Goal: Navigation & Orientation: Find specific page/section

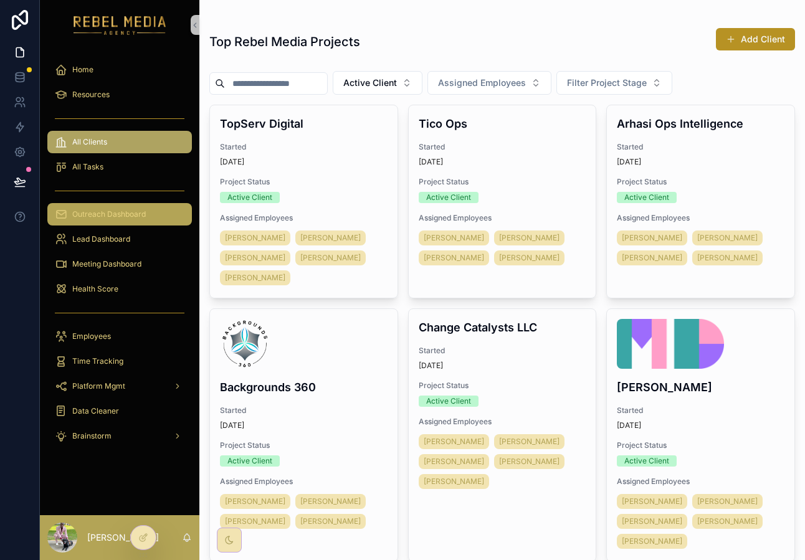
click at [131, 218] on span "Outreach Dashboard" at bounding box center [109, 214] width 74 height 10
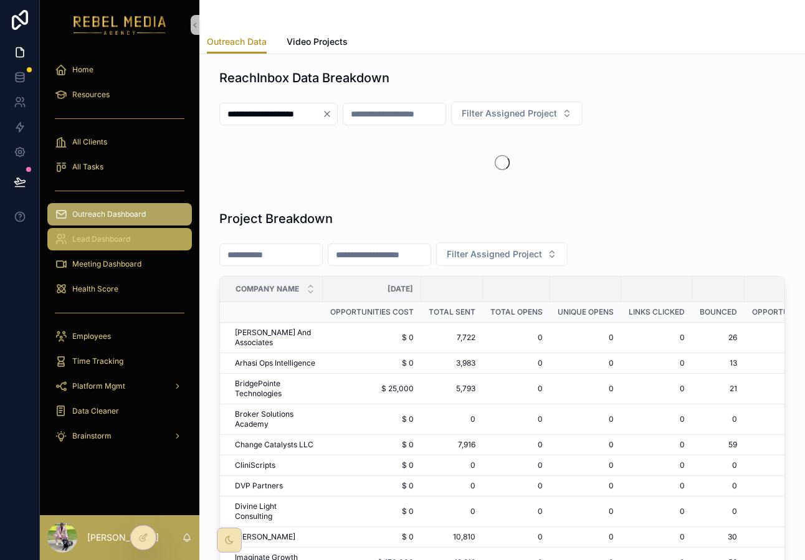
click at [123, 249] on div "Lead Dashboard" at bounding box center [120, 239] width 130 height 20
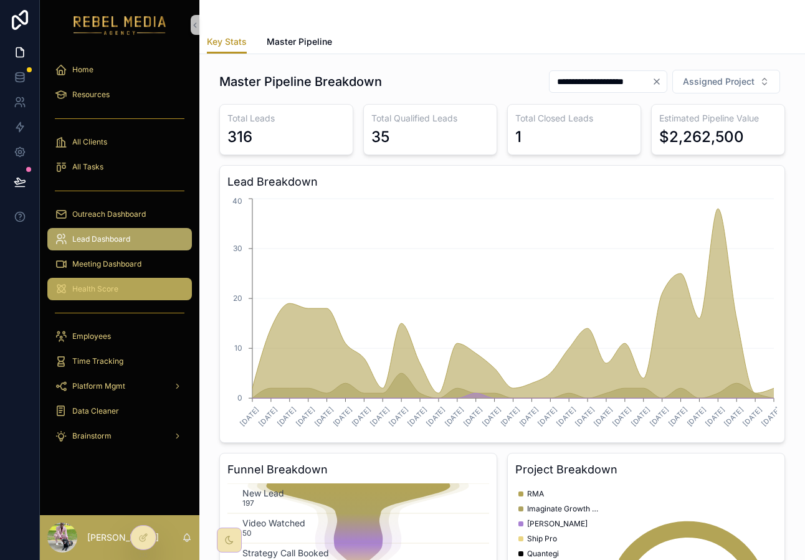
click at [130, 290] on div "Health Score" at bounding box center [120, 289] width 130 height 20
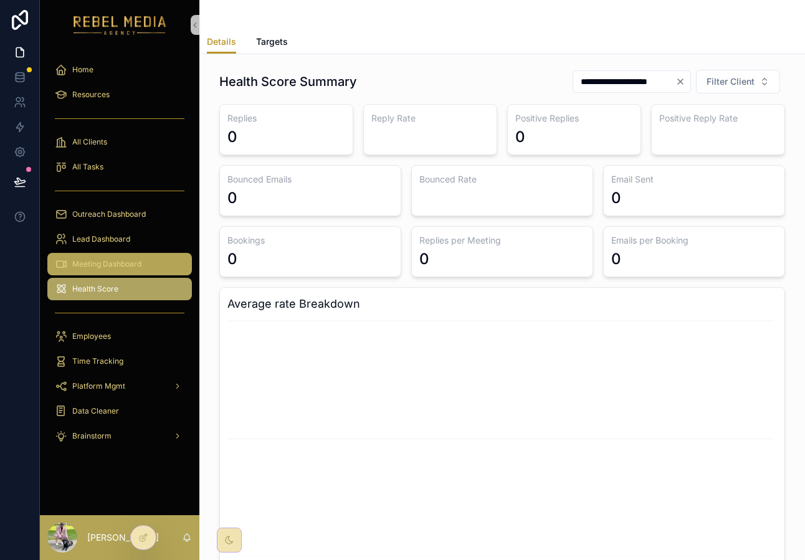
click at [138, 272] on div "Meeting Dashboard" at bounding box center [120, 264] width 130 height 20
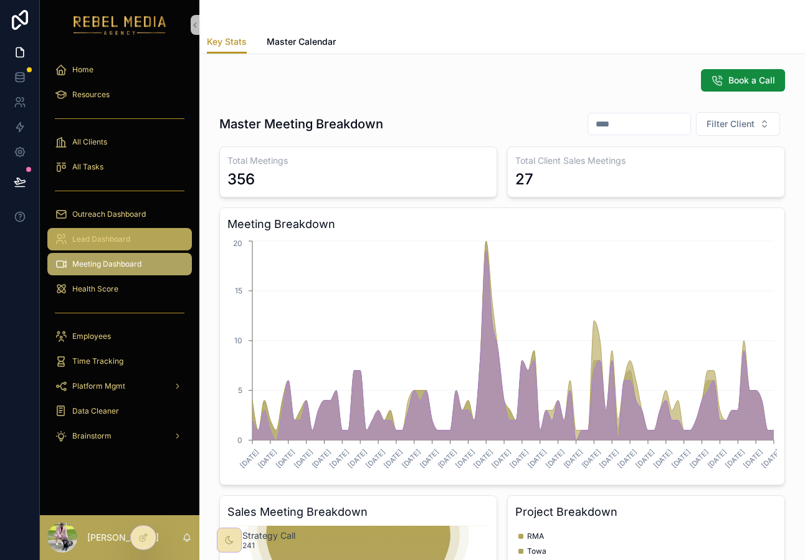
click at [121, 233] on div "Lead Dashboard" at bounding box center [120, 239] width 130 height 20
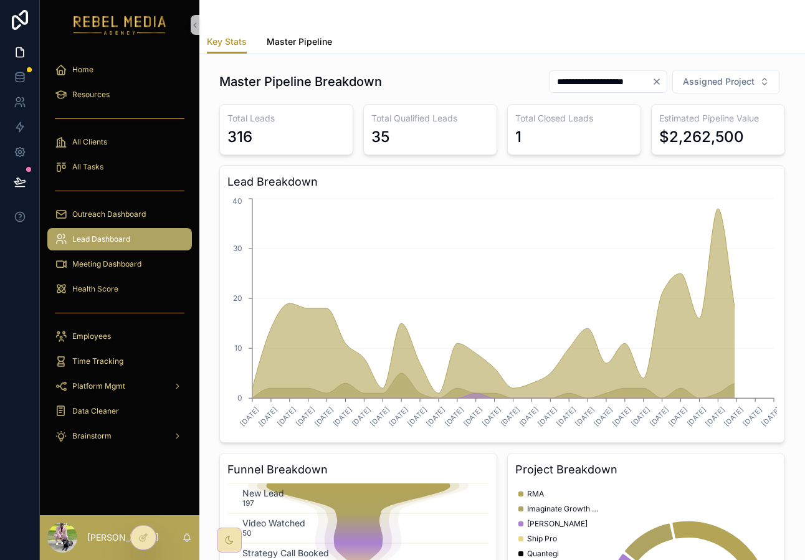
click at [290, 46] on span "Master Pipeline" at bounding box center [299, 42] width 65 height 12
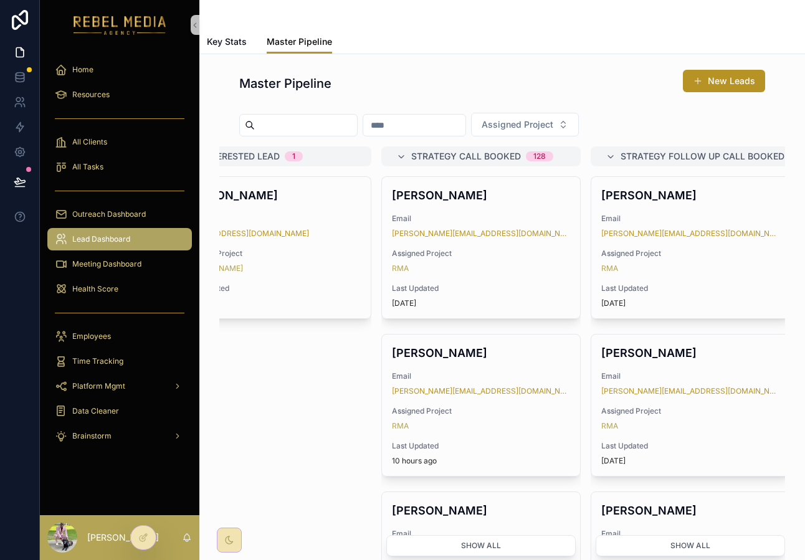
scroll to position [0, 708]
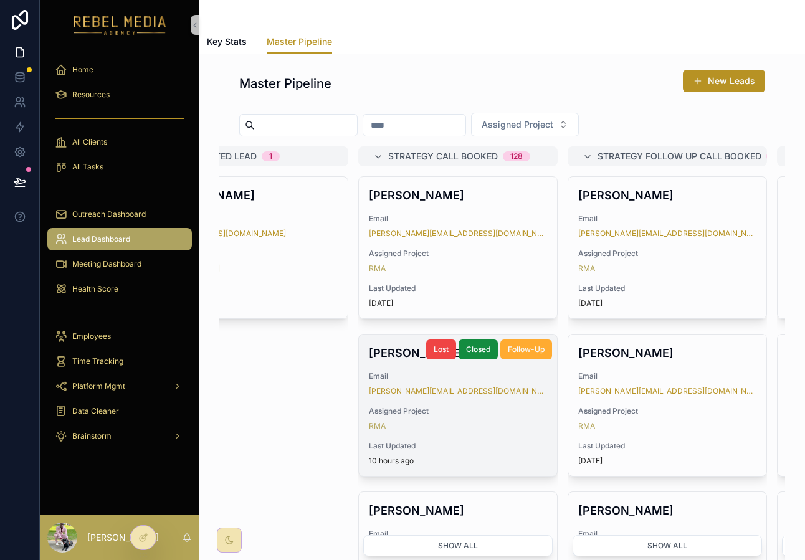
click at [515, 433] on div "[PERSON_NAME] Email [PERSON_NAME][EMAIL_ADDRESS][DOMAIN_NAME] Assigned Project …" at bounding box center [458, 405] width 198 height 141
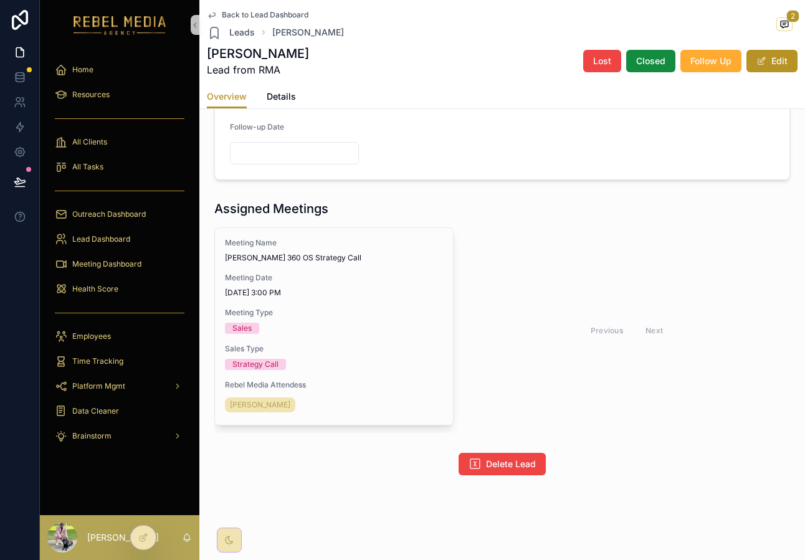
scroll to position [1035, 0]
click at [516, 470] on span "Delete Lead" at bounding box center [511, 464] width 50 height 12
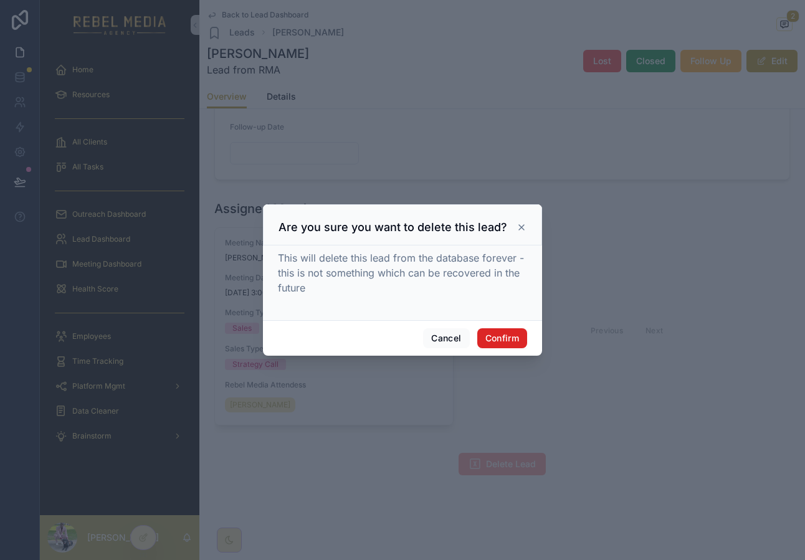
click at [503, 347] on button "Confirm" at bounding box center [502, 338] width 50 height 20
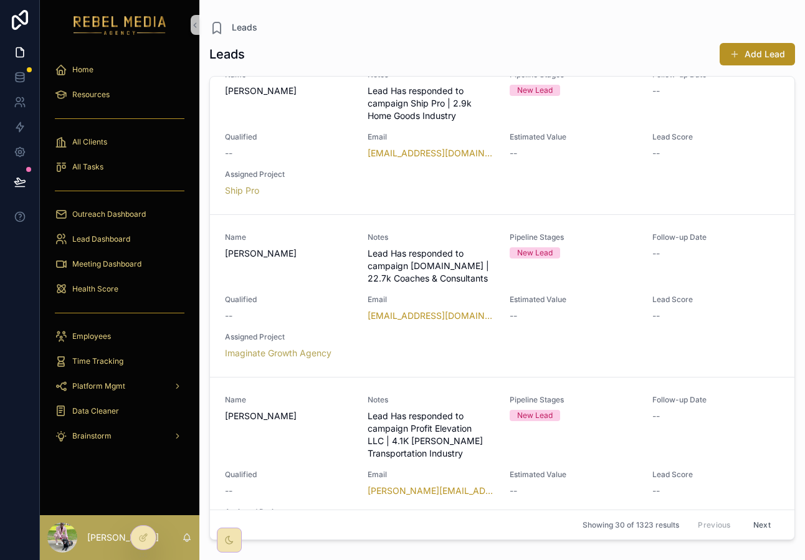
scroll to position [1434, 0]
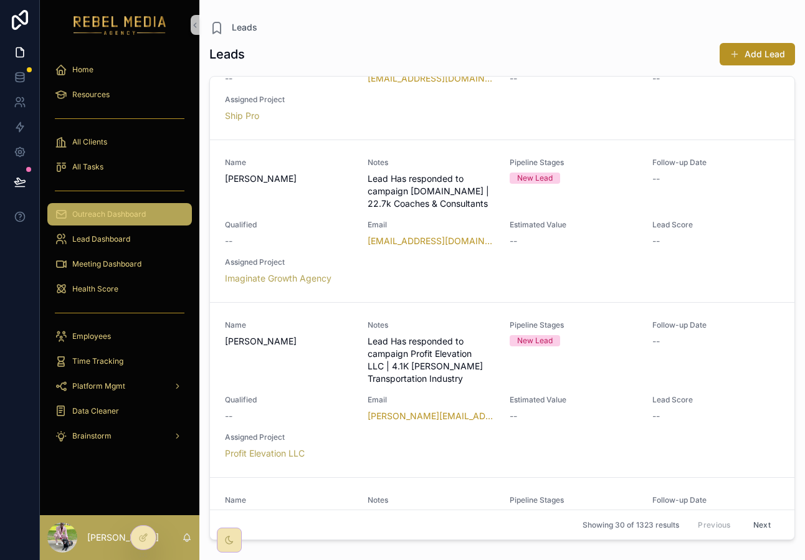
click at [145, 210] on span "Outreach Dashboard" at bounding box center [109, 214] width 74 height 10
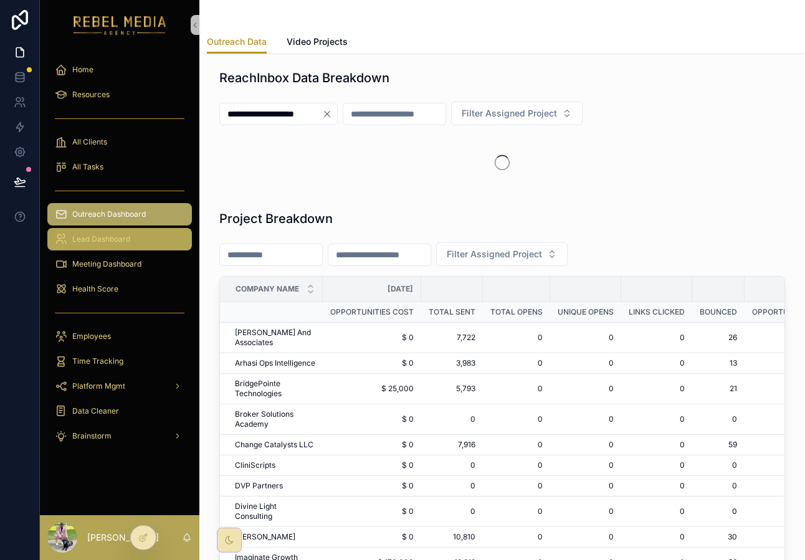
click at [144, 247] on div "Lead Dashboard" at bounding box center [120, 239] width 130 height 20
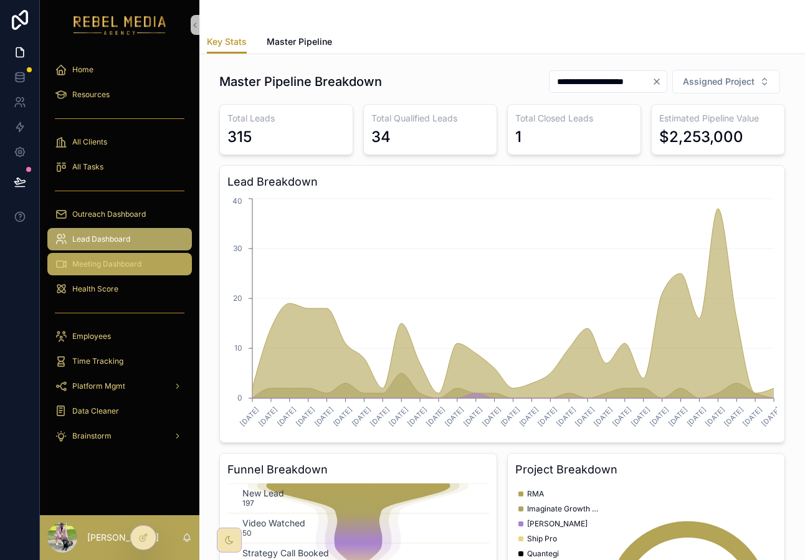
click at [144, 262] on div "Meeting Dashboard" at bounding box center [120, 264] width 130 height 20
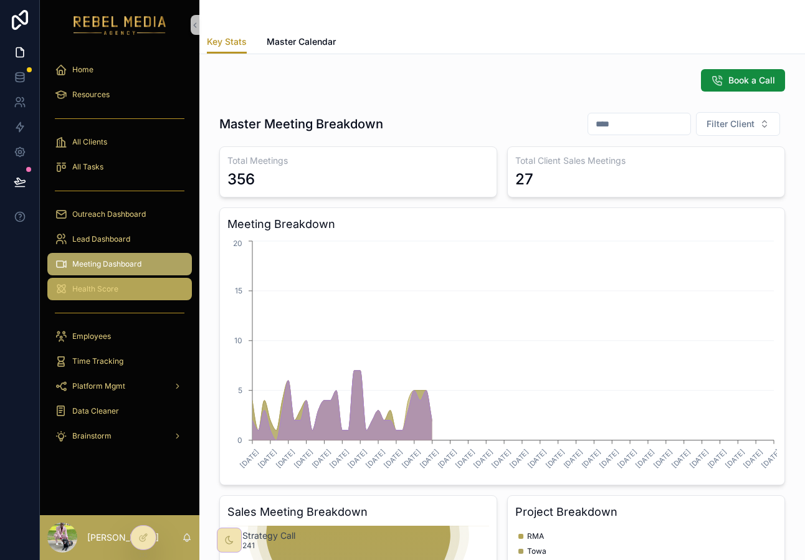
click at [137, 295] on div "Health Score" at bounding box center [120, 289] width 130 height 20
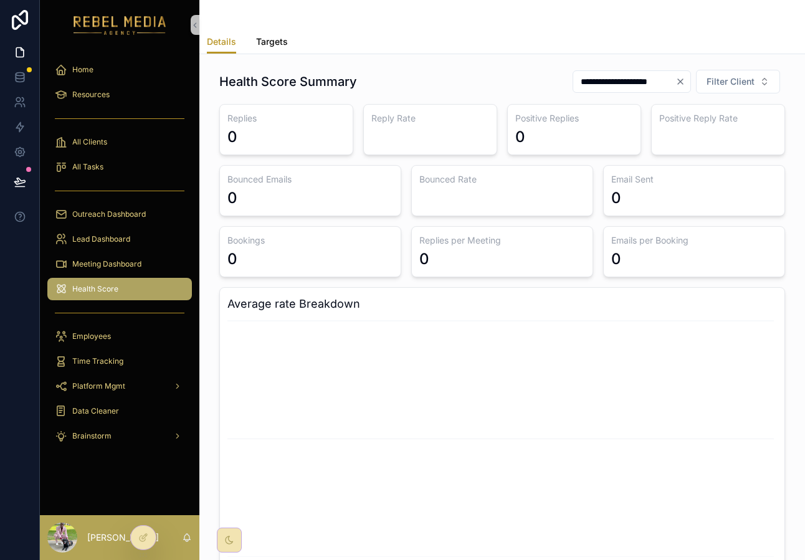
click at [275, 52] on link "Targets" at bounding box center [272, 43] width 32 height 25
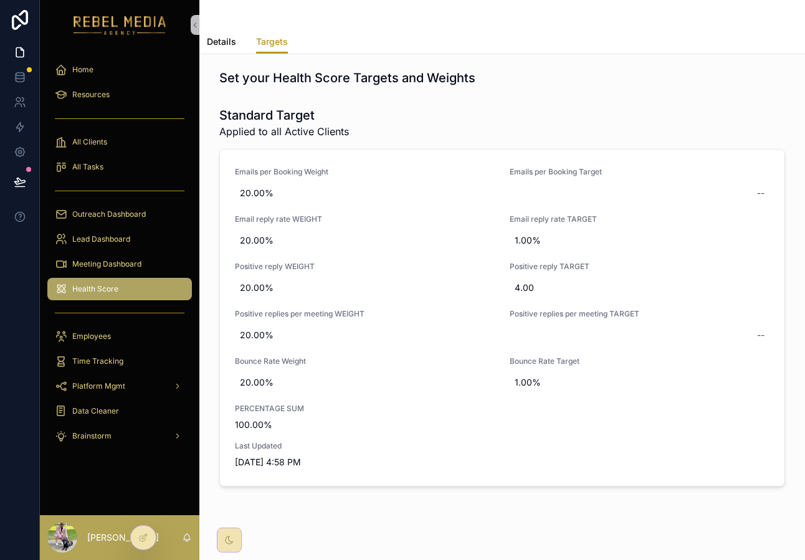
click at [226, 40] on span "Details" at bounding box center [221, 42] width 29 height 12
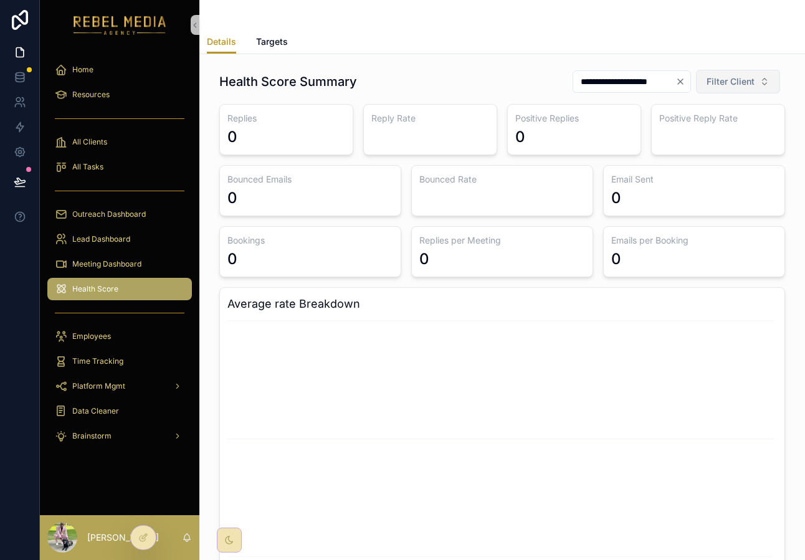
click at [728, 81] on span "Filter Client" at bounding box center [731, 81] width 48 height 12
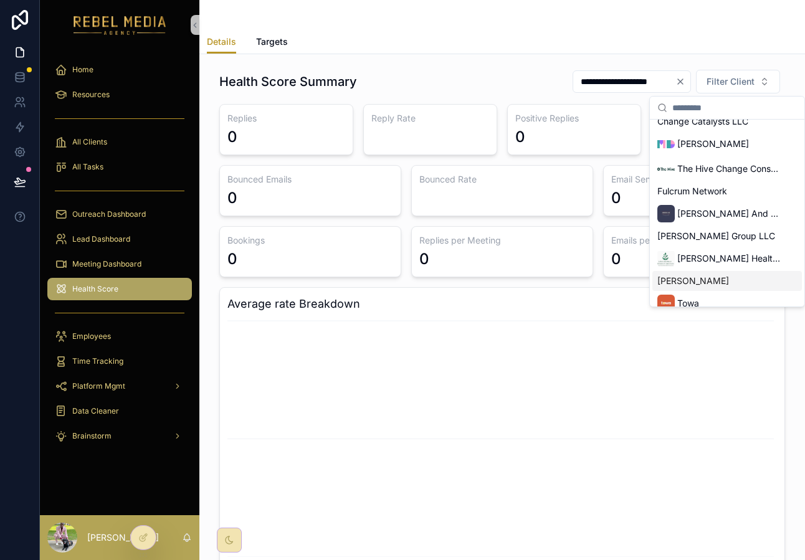
scroll to position [59, 0]
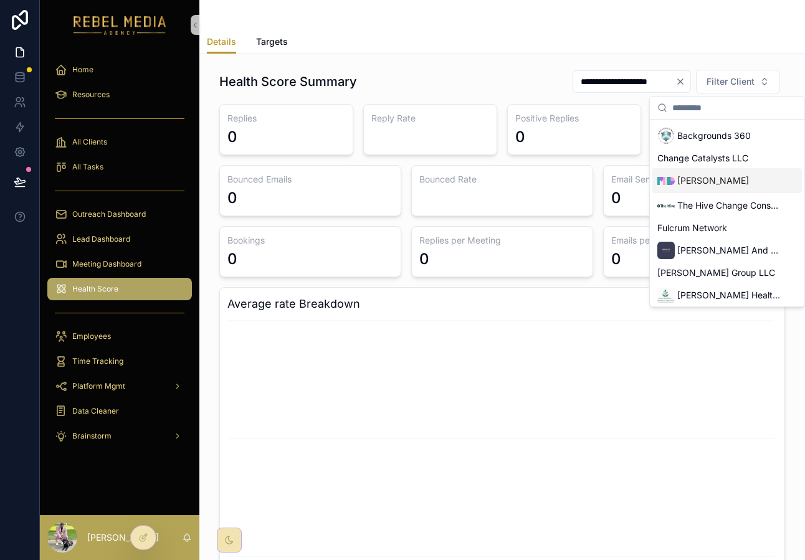
click at [718, 183] on span "[PERSON_NAME]" at bounding box center [713, 180] width 72 height 12
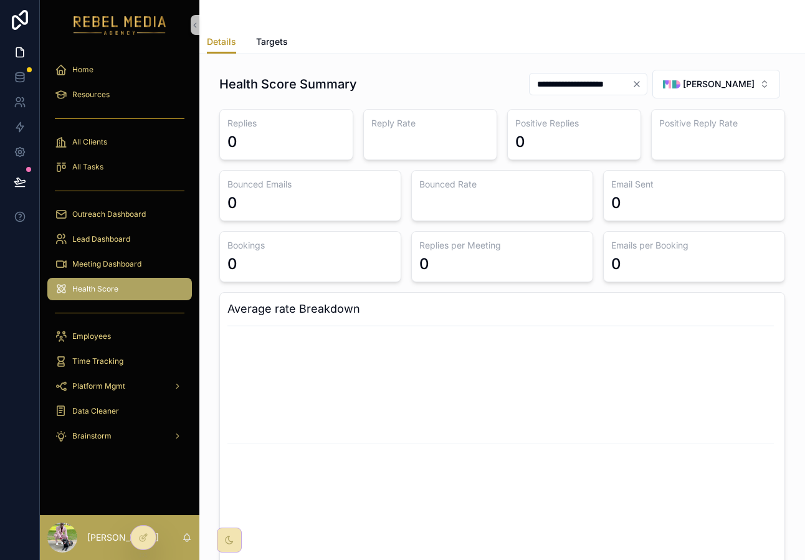
click at [531, 48] on div "Details Targets" at bounding box center [502, 42] width 591 height 24
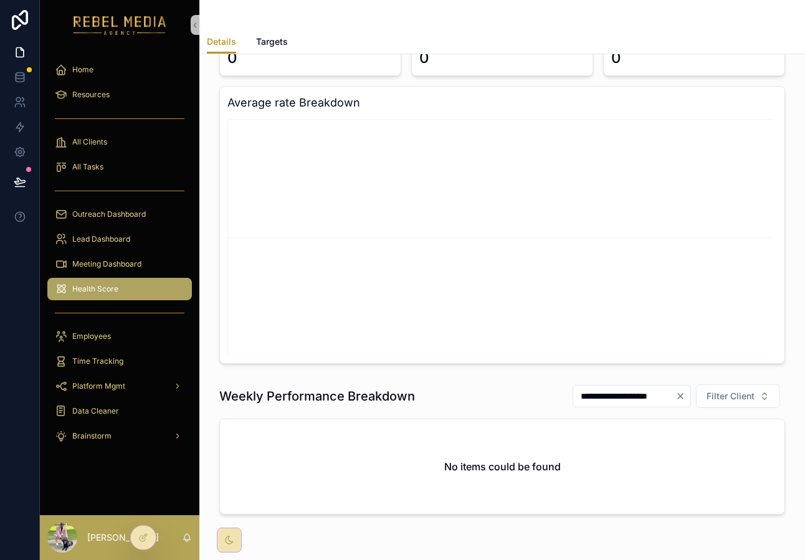
scroll to position [211, 0]
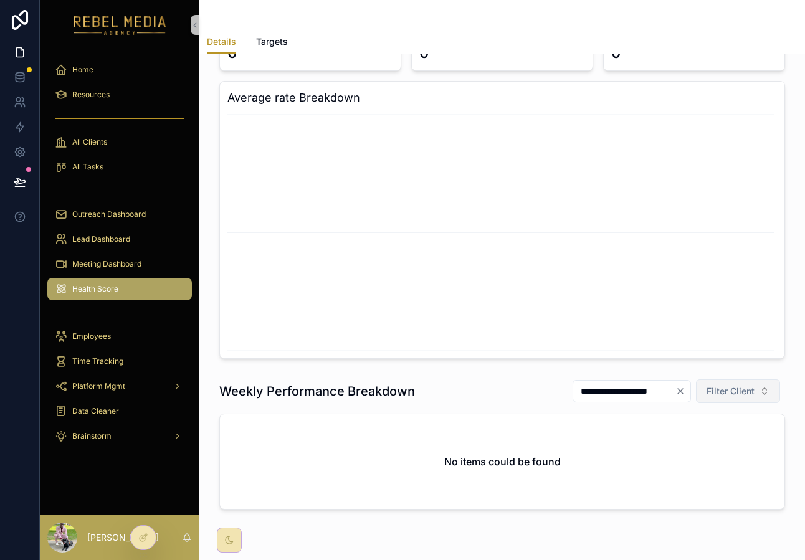
click at [735, 393] on span "Filter Client" at bounding box center [731, 391] width 48 height 12
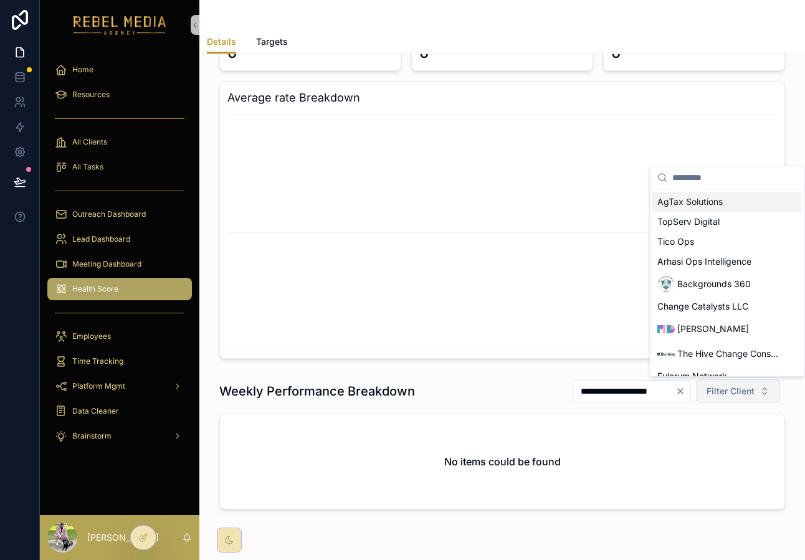
click at [735, 393] on span "Filter Client" at bounding box center [731, 391] width 48 height 12
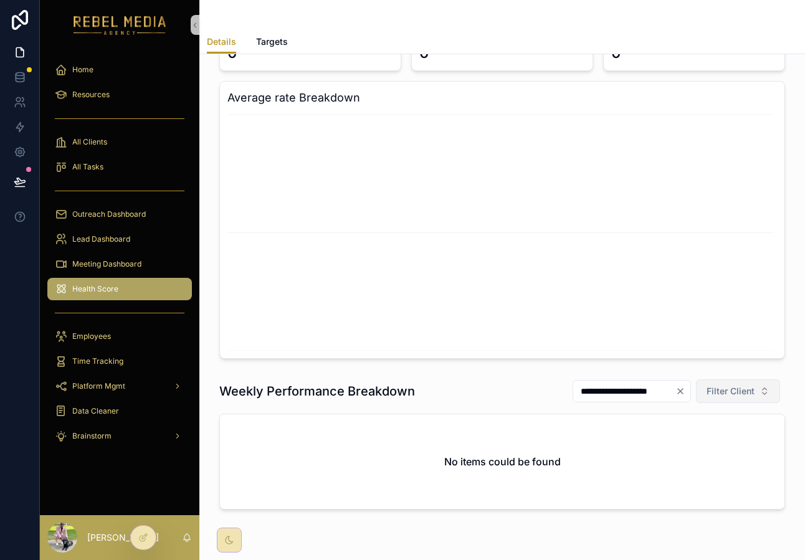
click at [735, 393] on span "Filter Client" at bounding box center [731, 391] width 48 height 12
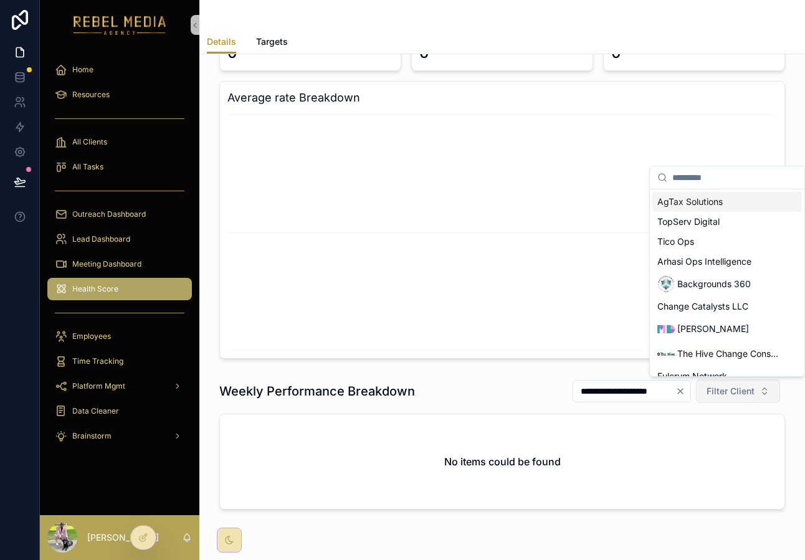
click at [735, 393] on span "Filter Client" at bounding box center [731, 391] width 48 height 12
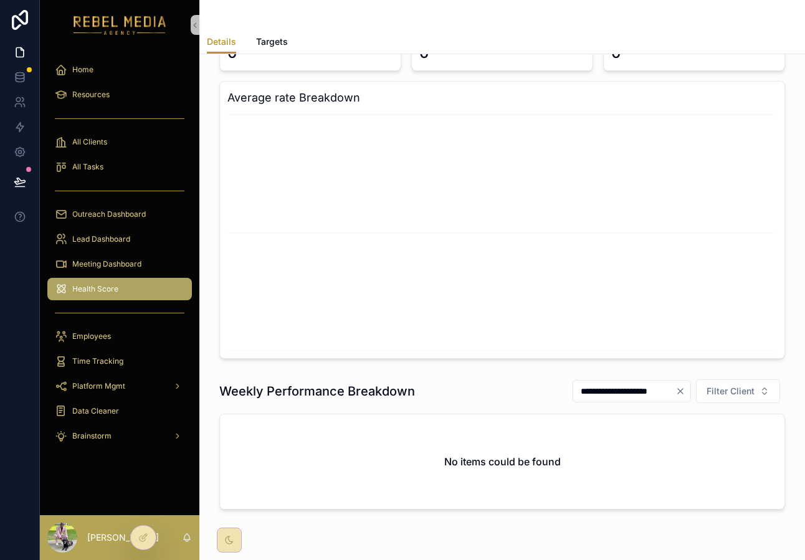
scroll to position [270, 0]
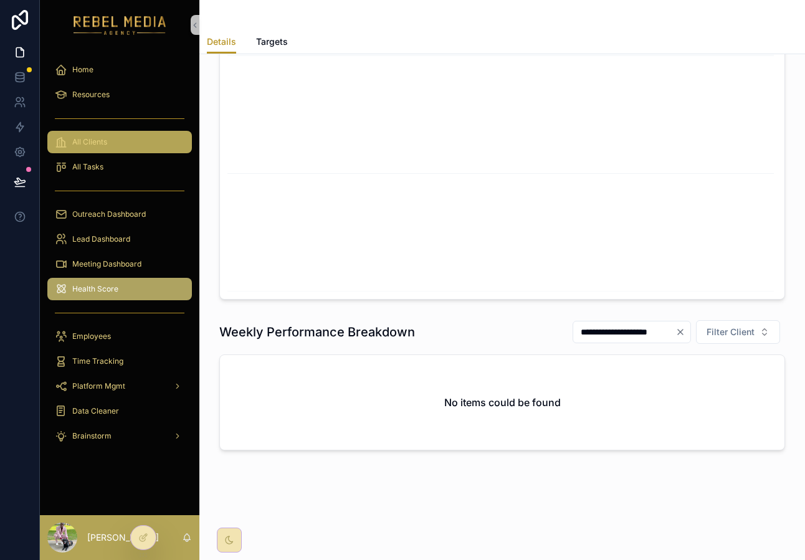
click at [91, 142] on span "All Clients" at bounding box center [89, 142] width 35 height 10
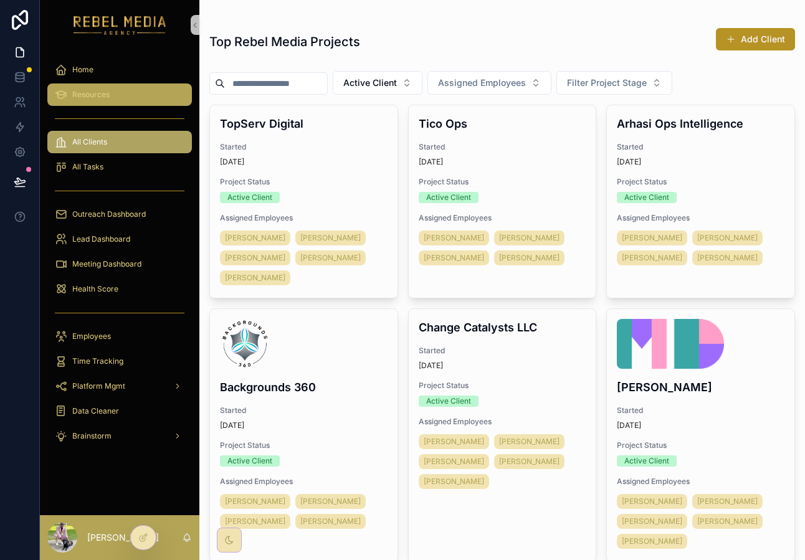
click at [114, 87] on div "Resources" at bounding box center [120, 95] width 130 height 20
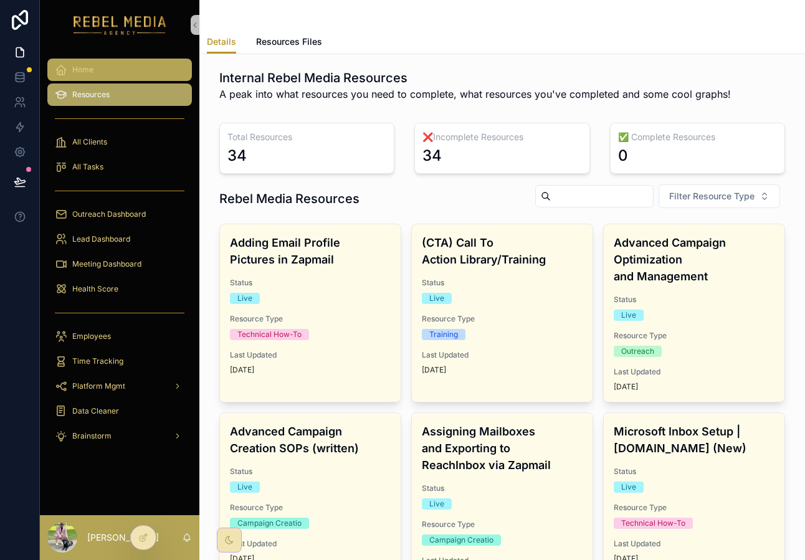
click at [115, 69] on div "Home" at bounding box center [120, 70] width 130 height 20
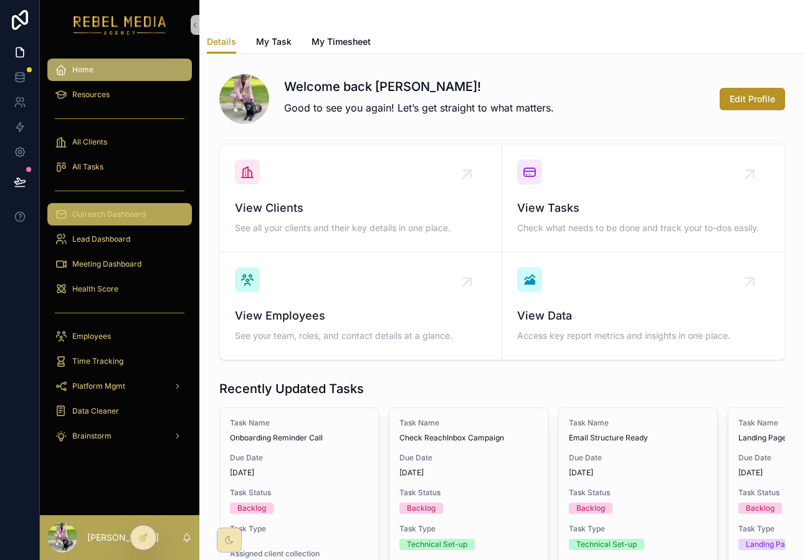
click at [116, 223] on div "Outreach Dashboard" at bounding box center [120, 214] width 130 height 20
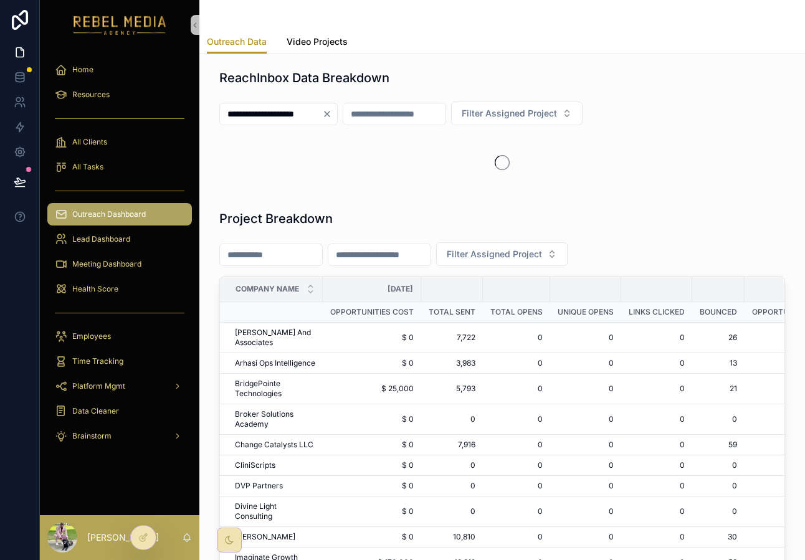
click at [310, 42] on span "Video Projects" at bounding box center [317, 42] width 61 height 12
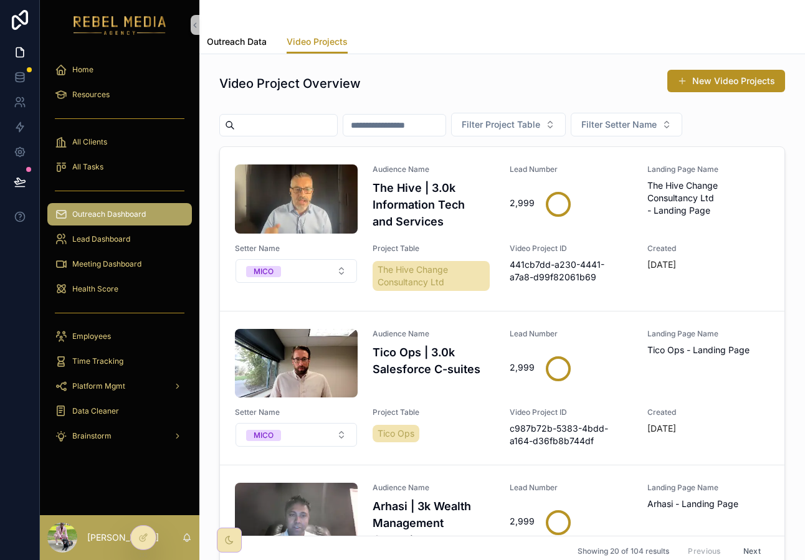
click at [254, 45] on span "Outreach Data" at bounding box center [237, 42] width 60 height 12
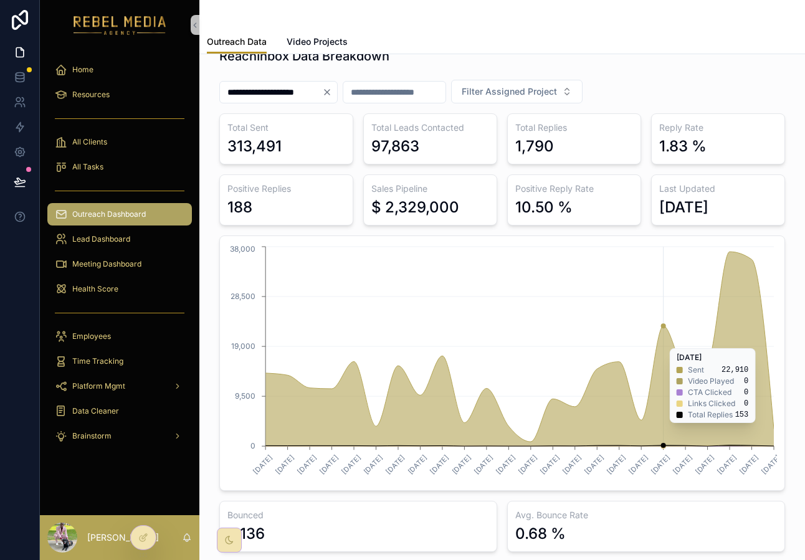
scroll to position [23, 0]
